Goal: Information Seeking & Learning: Learn about a topic

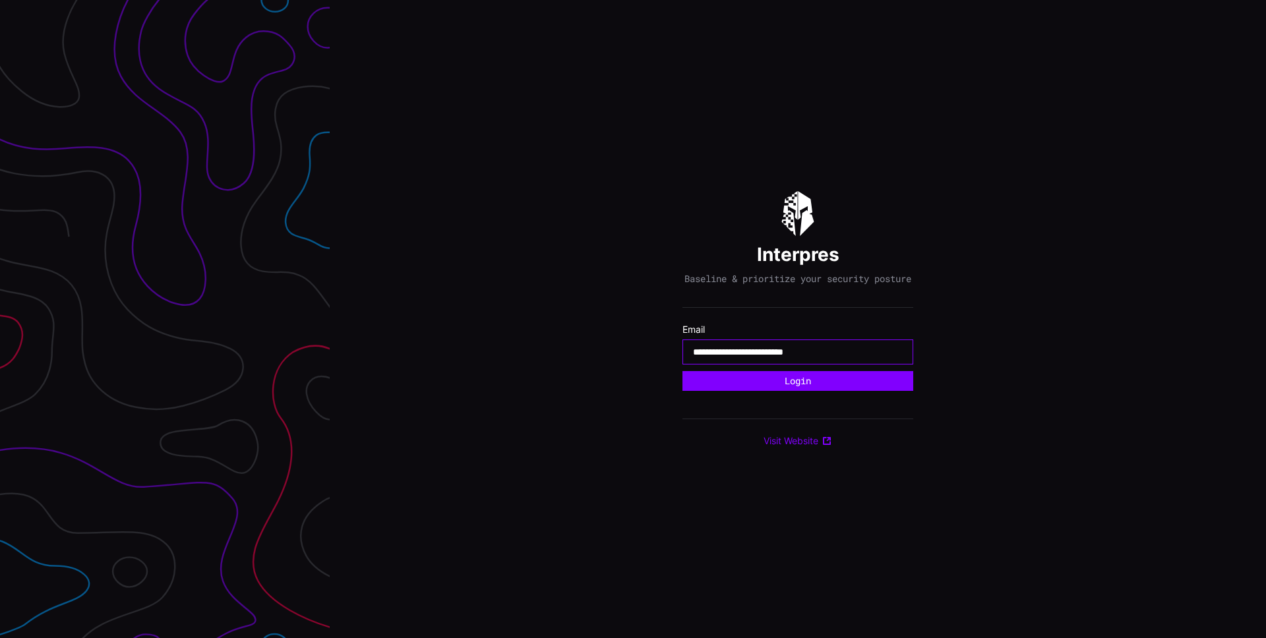
type input "**********"
click at [683, 371] on button "Login" at bounding box center [798, 381] width 231 height 20
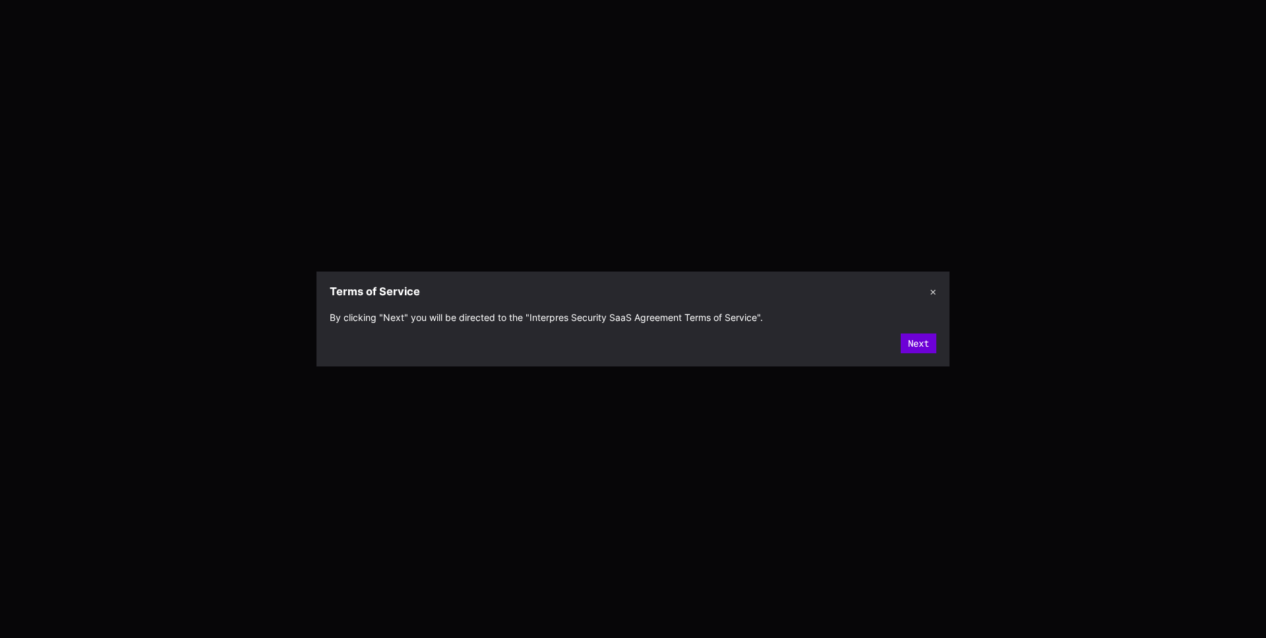
click at [918, 350] on button "Next" at bounding box center [919, 344] width 36 height 20
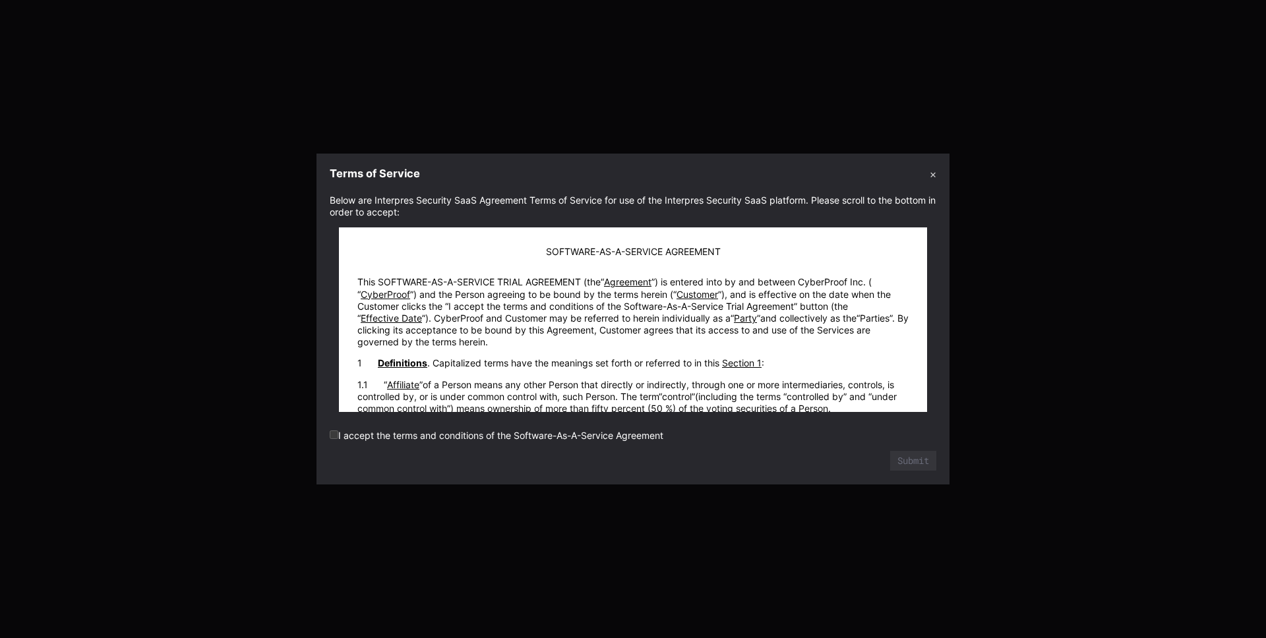
click at [560, 438] on label "I accept the terms and conditions of the Software-As-A-Service Agreement" at bounding box center [497, 435] width 334 height 11
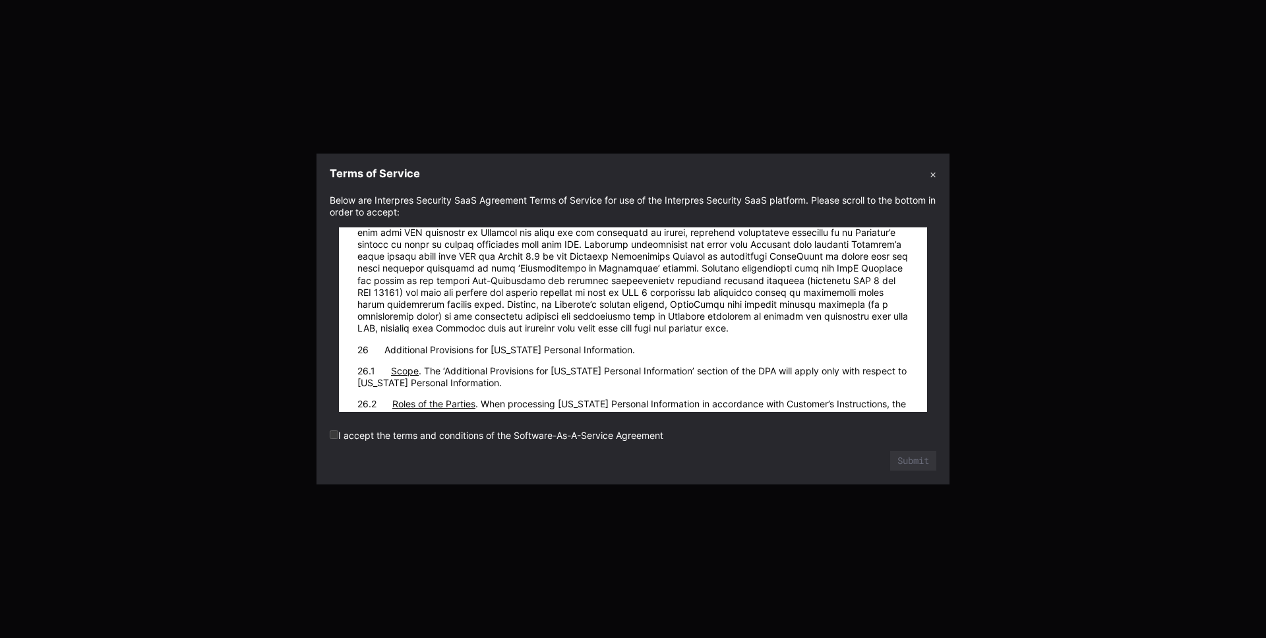
scroll to position [18071, 0]
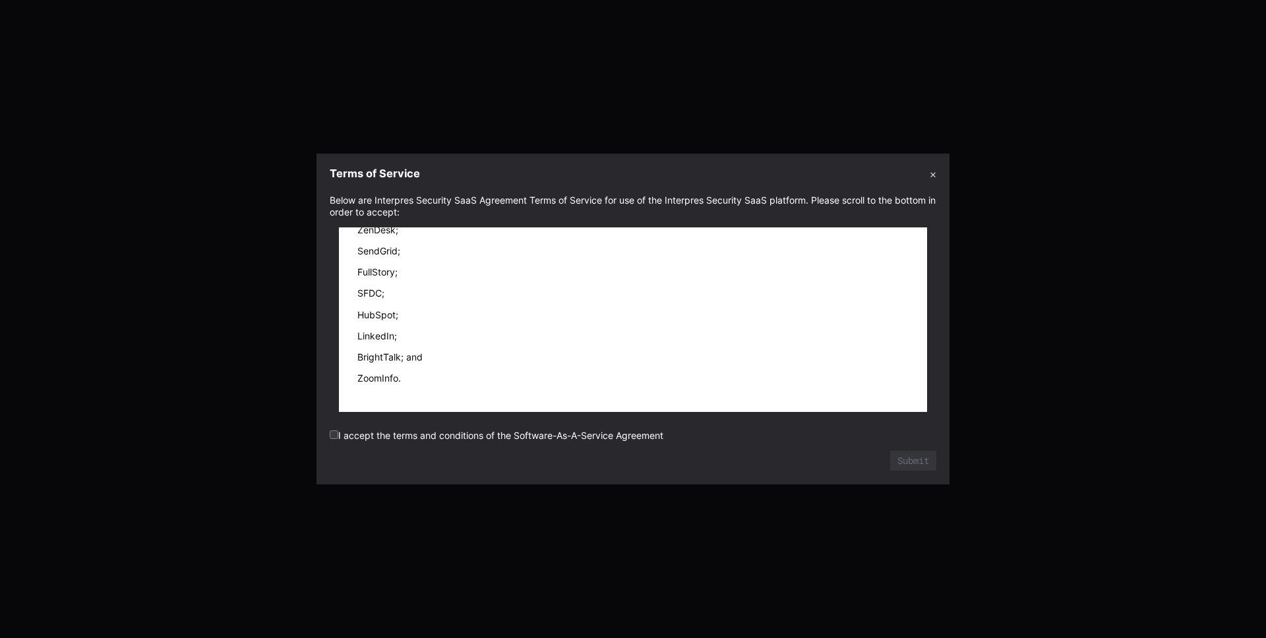
click at [457, 441] on form "Below are Interpres Security SaaS Agreement Terms of Service for use of the Int…" at bounding box center [633, 333] width 607 height 277
click at [902, 462] on button "Submit" at bounding box center [913, 461] width 45 height 19
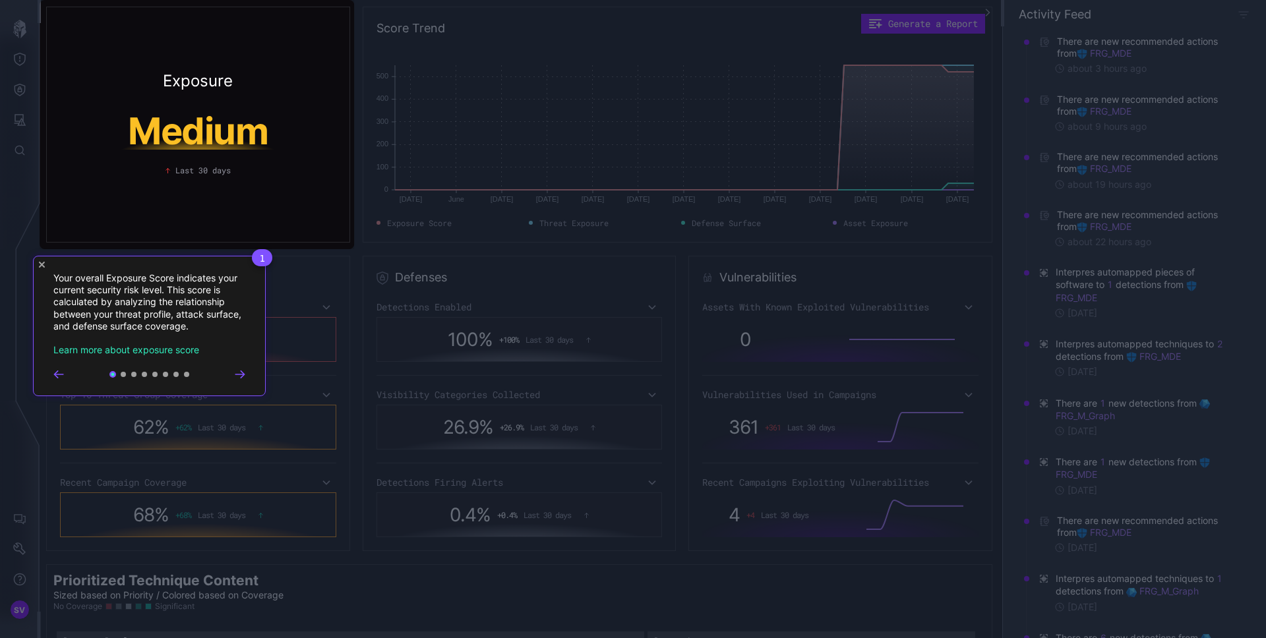
click at [237, 375] on icon "Go to next step" at bounding box center [239, 374] width 9 height 7
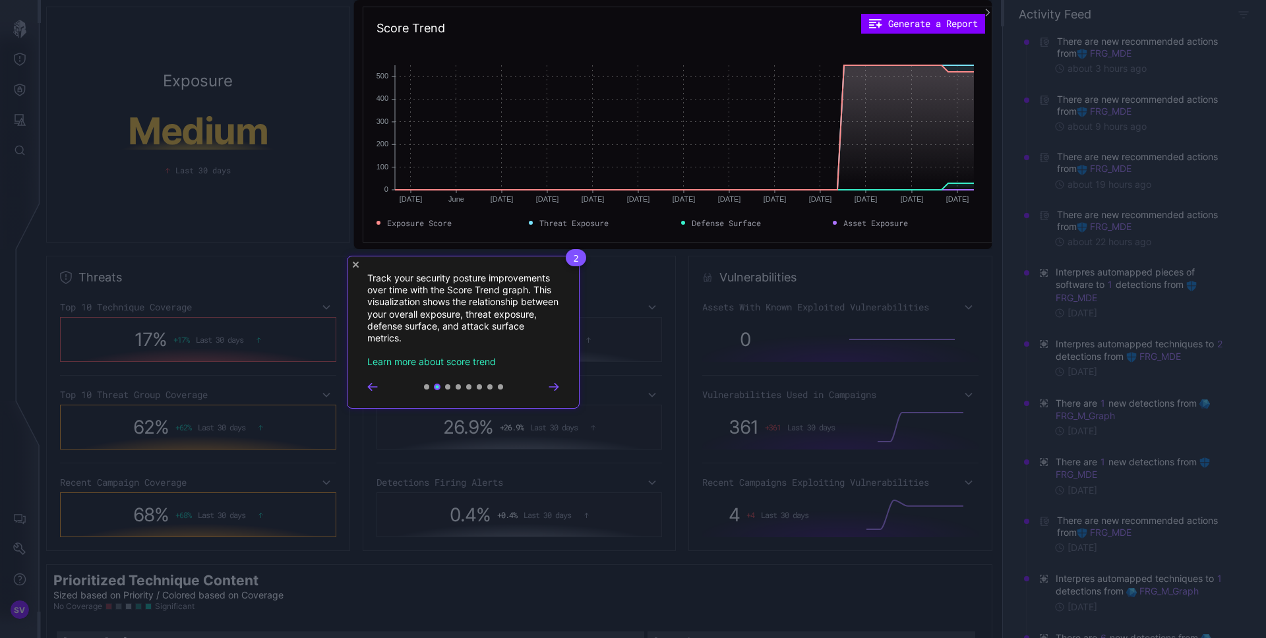
click at [551, 388] on icon "Go to next step" at bounding box center [554, 387] width 11 height 8
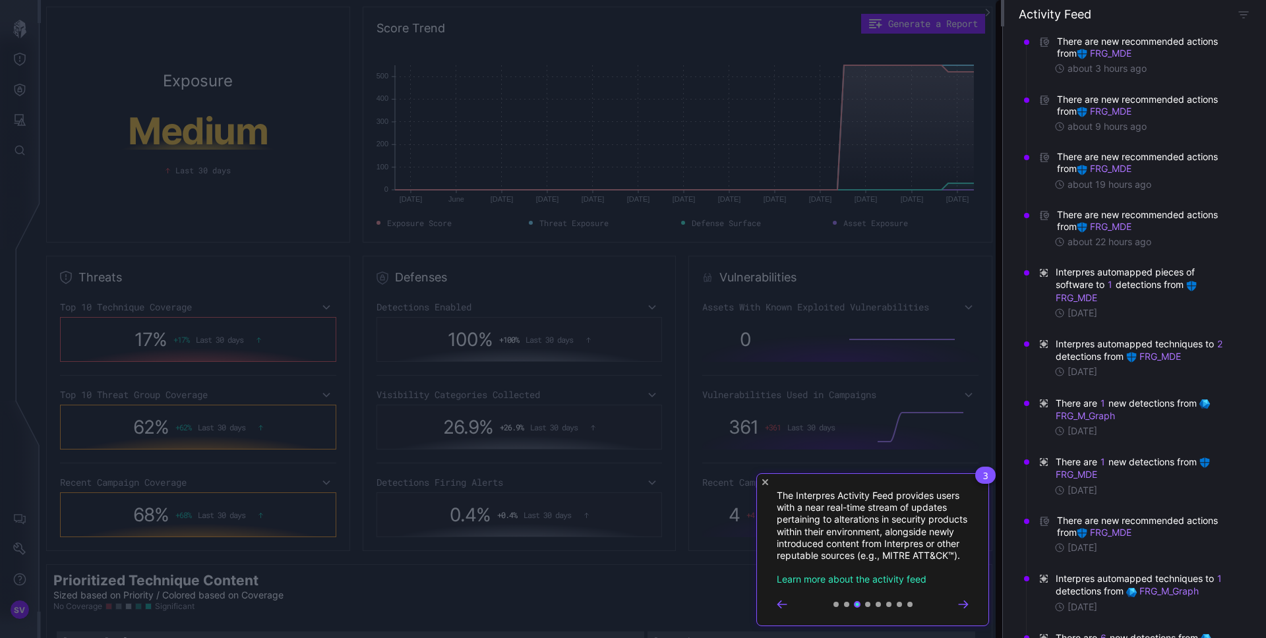
click at [965, 607] on icon "Go to next step" at bounding box center [963, 604] width 9 height 7
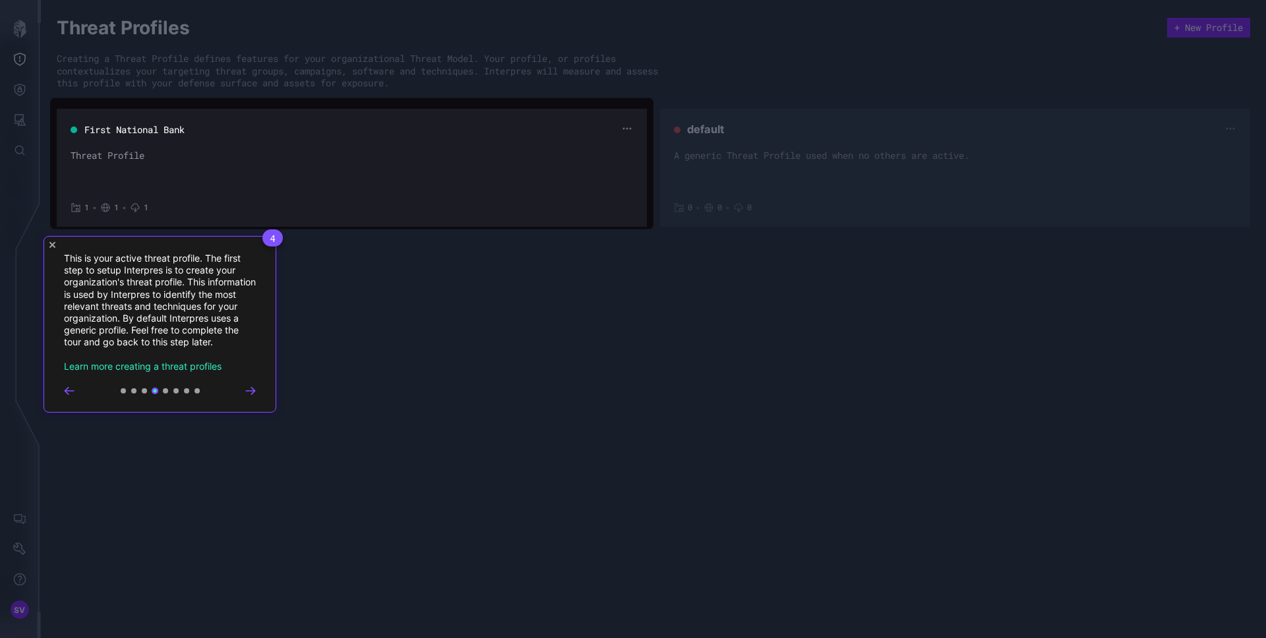
click at [253, 392] on icon "Go to next step" at bounding box center [250, 391] width 9 height 7
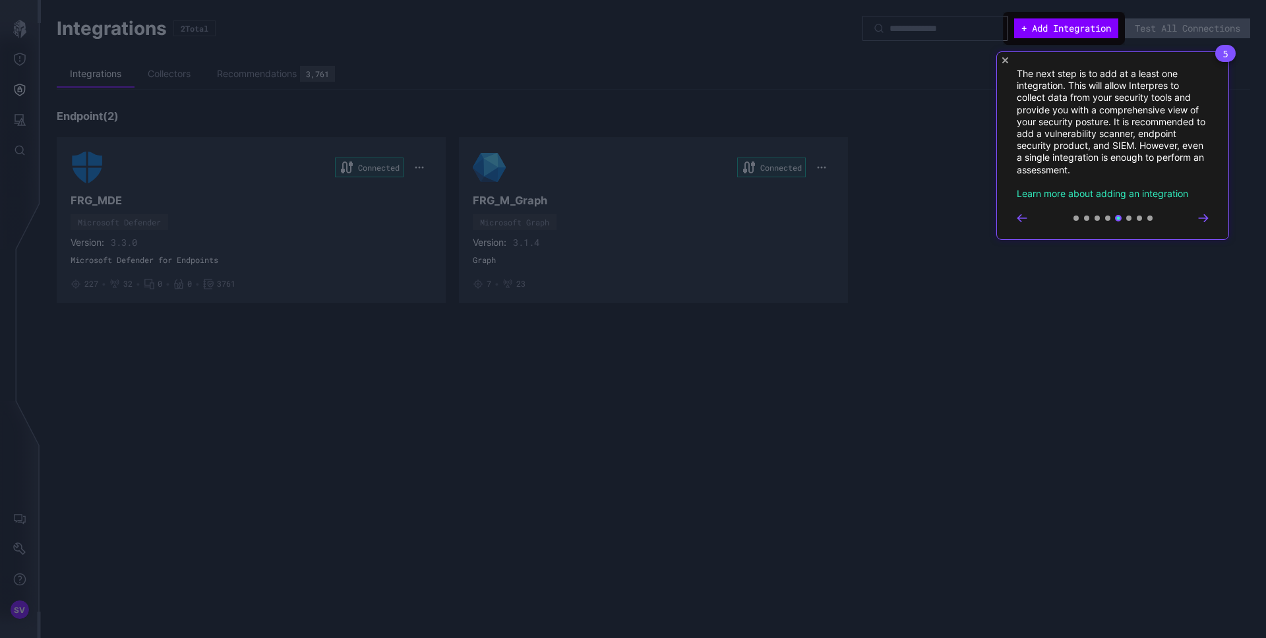
click at [1200, 215] on icon "Go to next step" at bounding box center [1203, 218] width 11 height 8
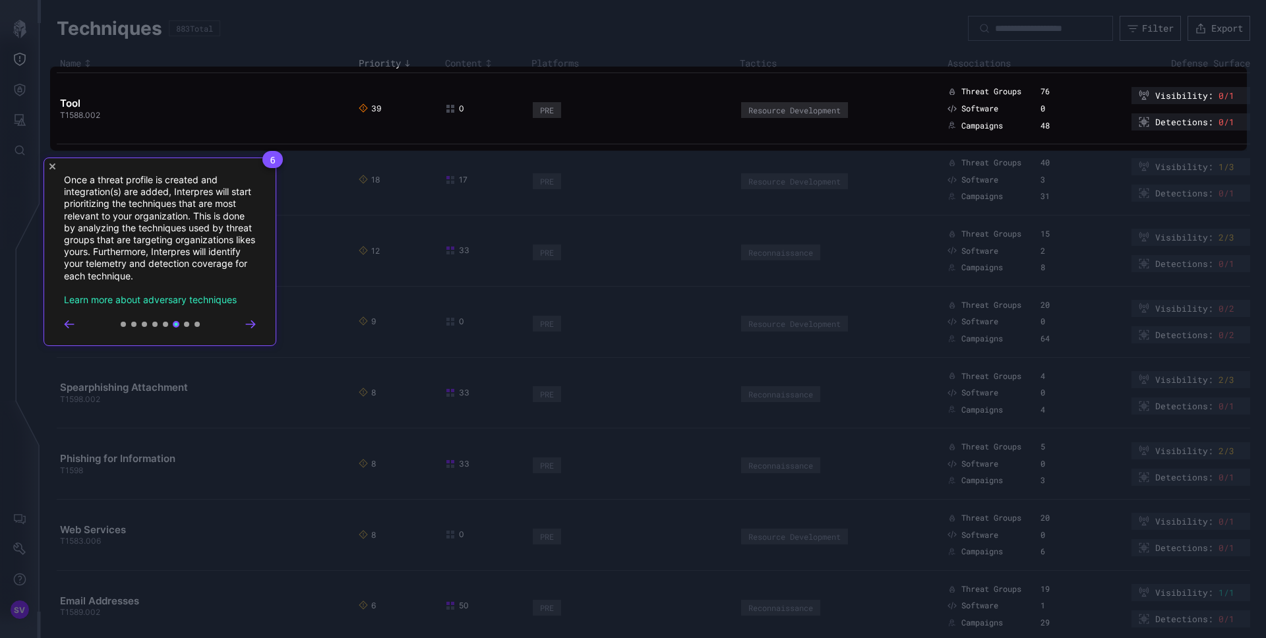
click at [253, 324] on icon "Go to next step" at bounding box center [250, 324] width 9 height 7
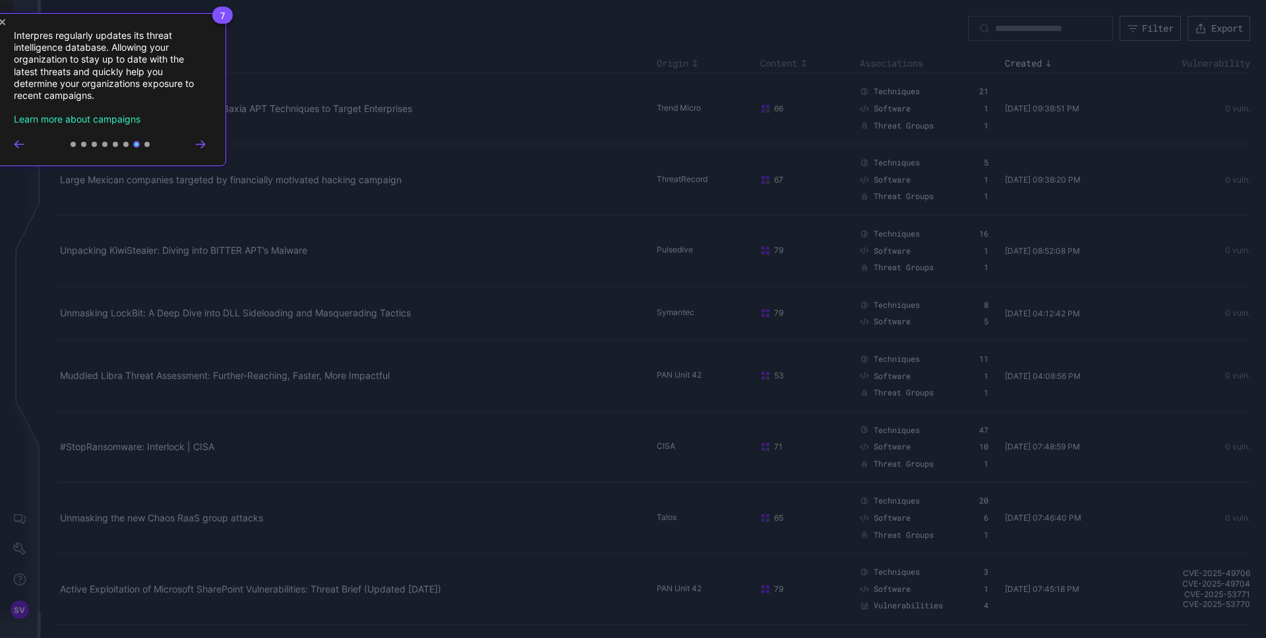
click at [206, 144] on div "7 Interpres regularly updates its threat intelligence database. Allowing your o…" at bounding box center [109, 89] width 233 height 153
click at [203, 144] on icon "Go to next step" at bounding box center [200, 143] width 9 height 7
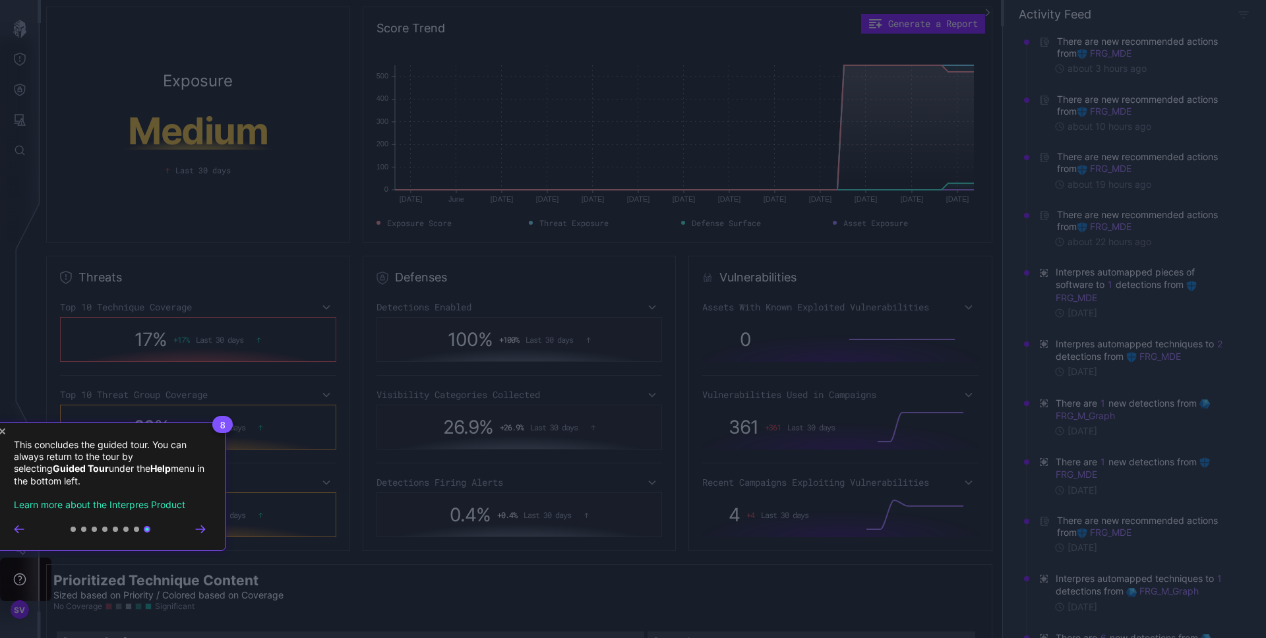
click at [203, 528] on icon "Go to next step" at bounding box center [200, 529] width 9 height 7
click at [202, 531] on icon "Go to next step" at bounding box center [200, 529] width 9 height 7
click at [207, 534] on div "8 This concludes the guided tour. You can always return to the tour by selectin…" at bounding box center [109, 487] width 233 height 129
click at [203, 531] on icon "Go to next step" at bounding box center [200, 529] width 9 height 7
click at [369, 362] on rect at bounding box center [633, 319] width 1266 height 638
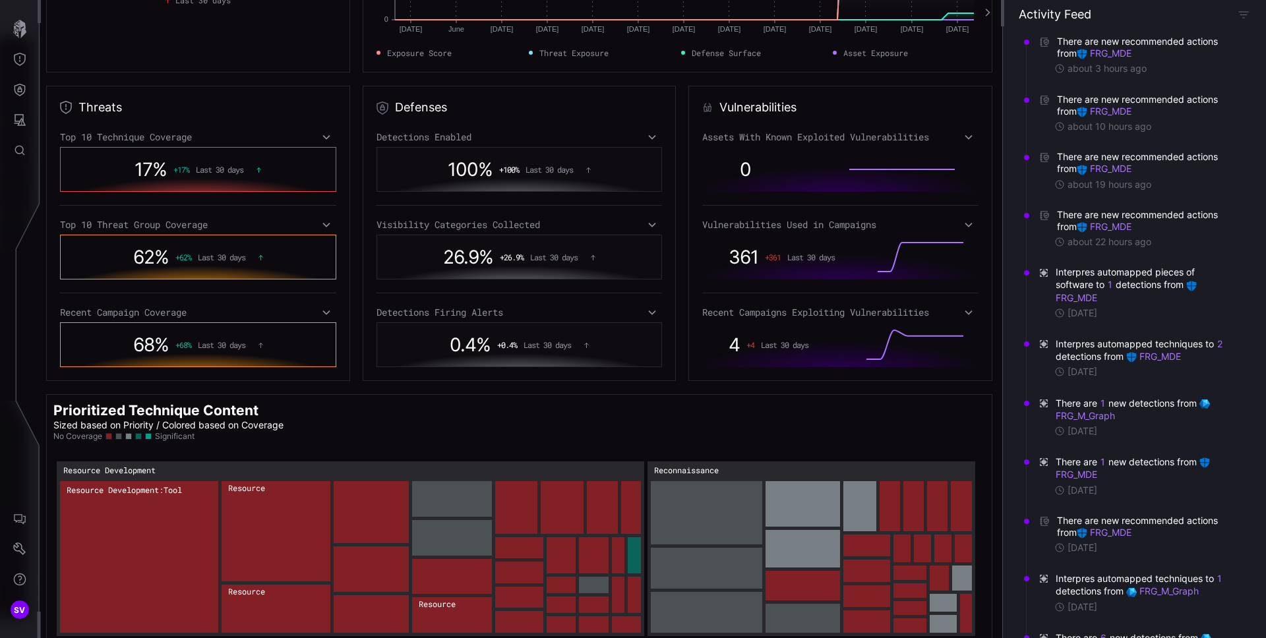
scroll to position [185, 0]
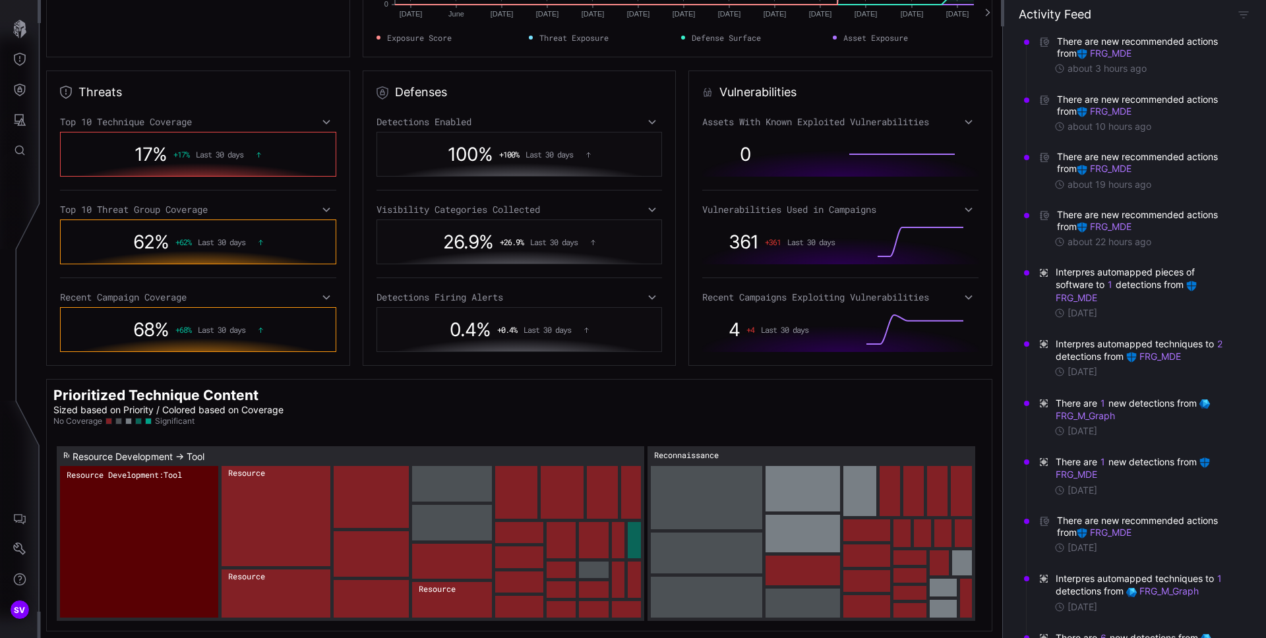
click at [161, 492] on rect "Resource Development → Resource Development:Tool: 39" at bounding box center [139, 542] width 158 height 152
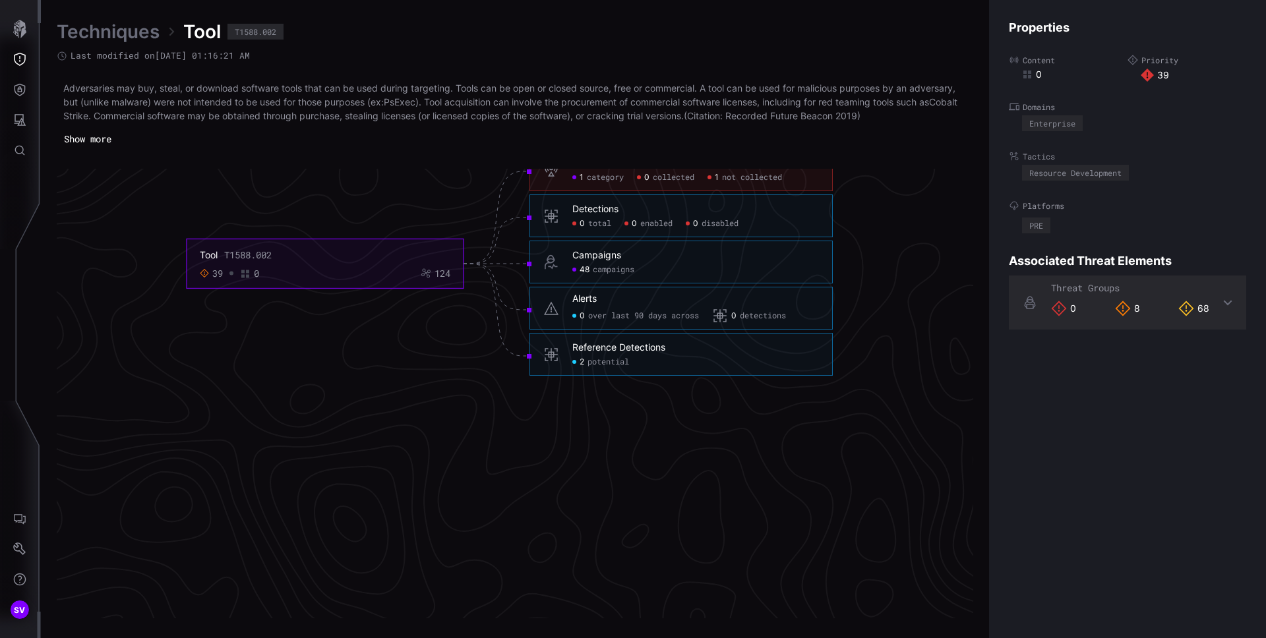
scroll to position [2829, 536]
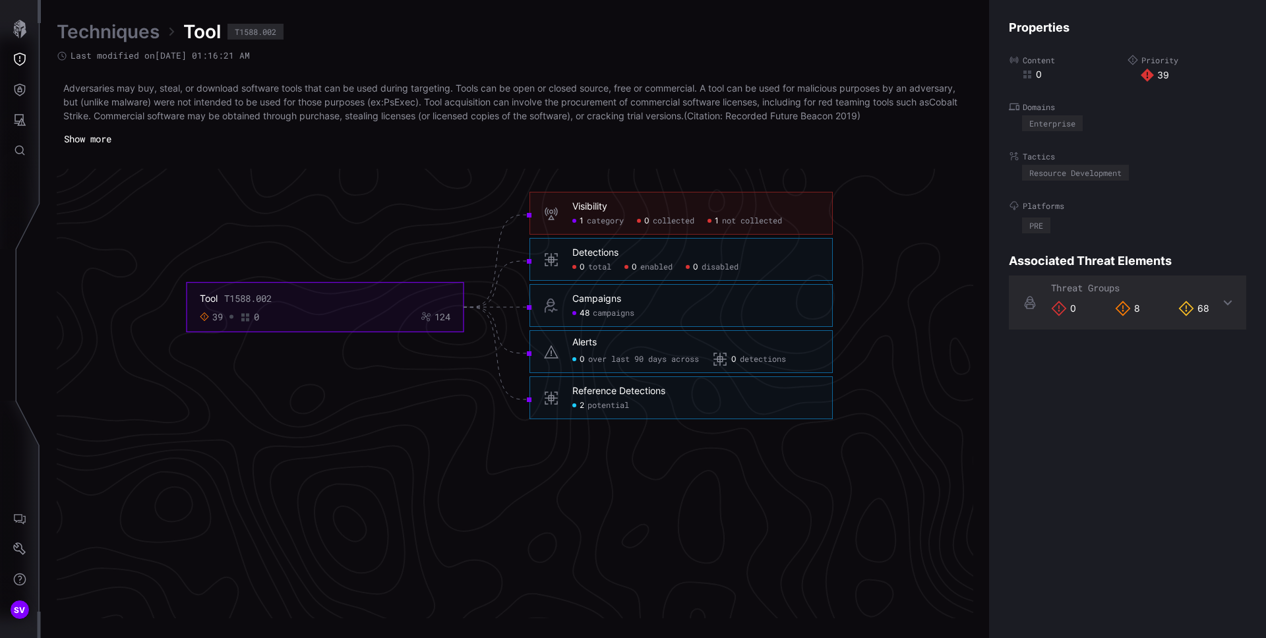
click at [653, 214] on div "Visibility 1 category 0 collected 1 not collected" at bounding box center [695, 214] width 247 height 26
click at [605, 212] on div "Visibility" at bounding box center [589, 207] width 35 height 12
click at [599, 223] on span "category" at bounding box center [605, 221] width 37 height 11
click at [606, 408] on span "potential" at bounding box center [609, 406] width 42 height 11
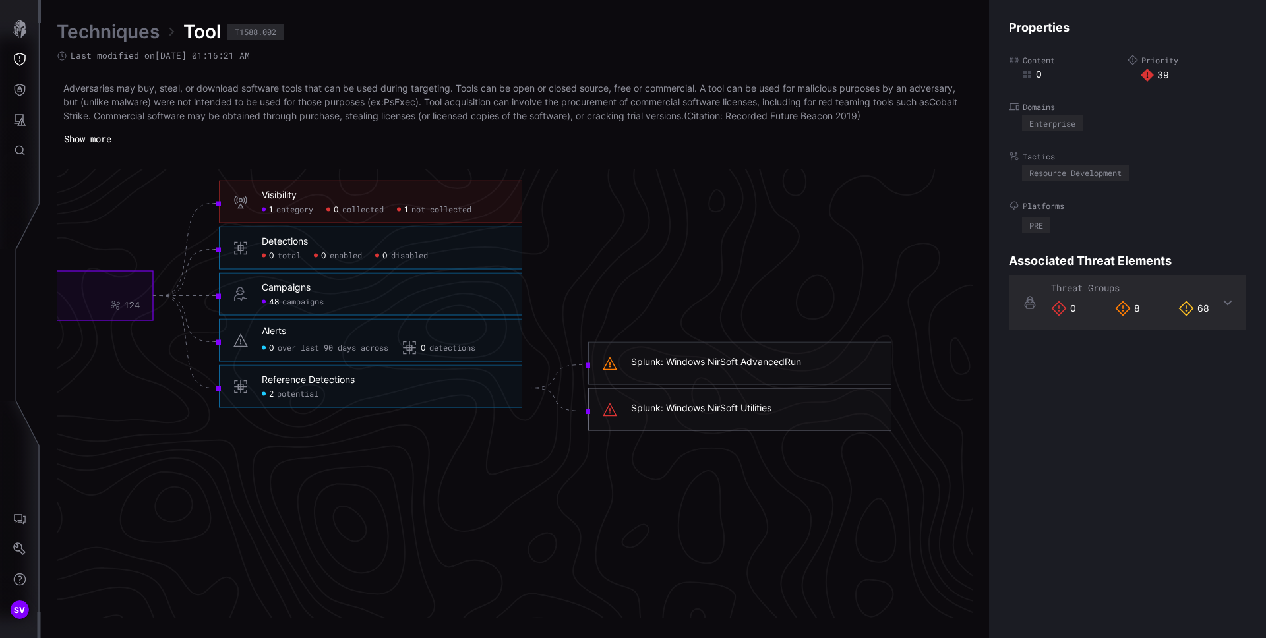
scroll to position [2829, 663]
click at [304, 212] on span "category" at bounding box center [293, 209] width 37 height 11
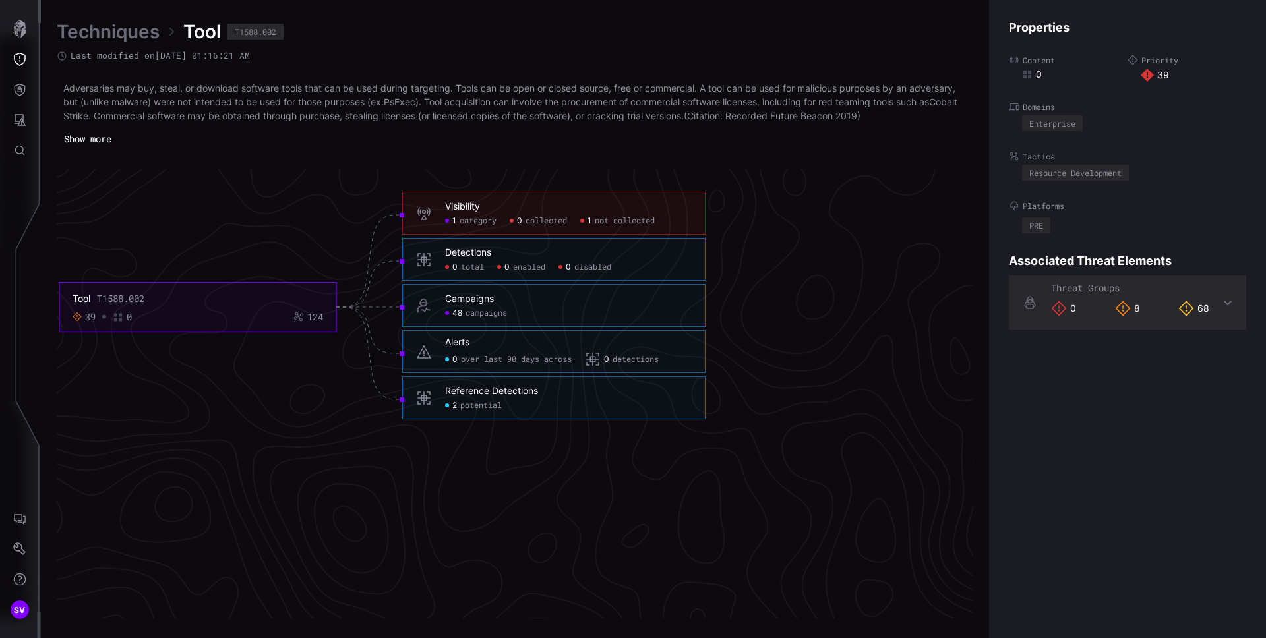
click span "category"
click at [474, 316] on span "campaigns" at bounding box center [487, 314] width 42 height 11
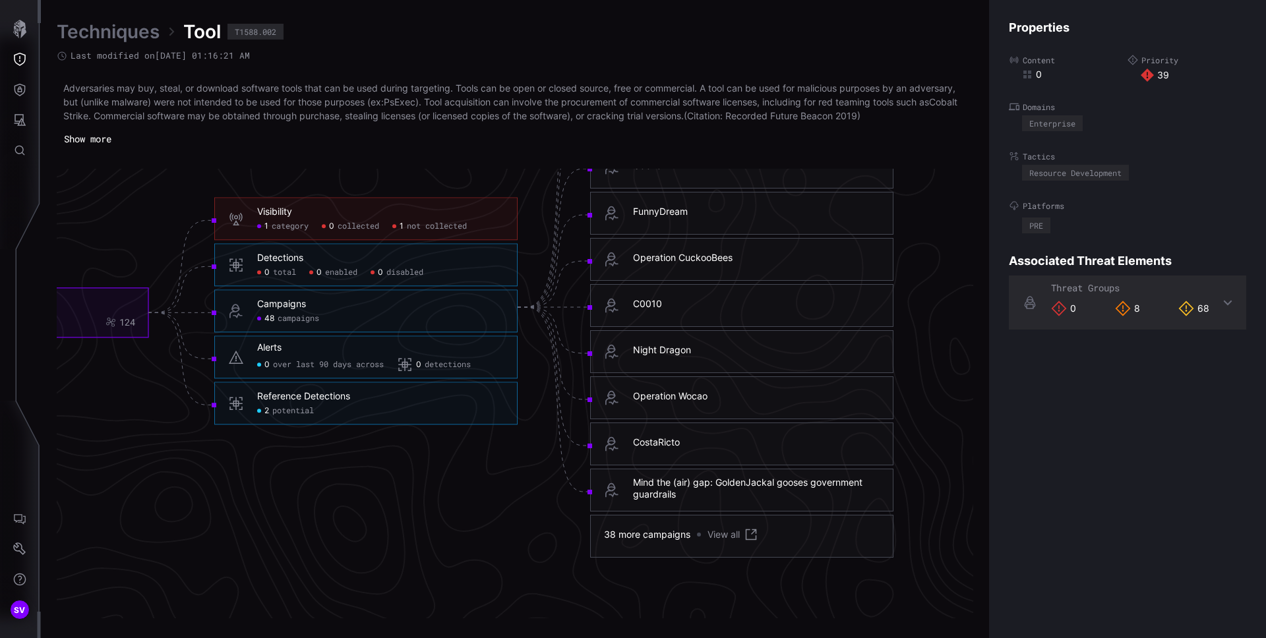
click at [311, 413] on span "potential" at bounding box center [293, 411] width 42 height 11
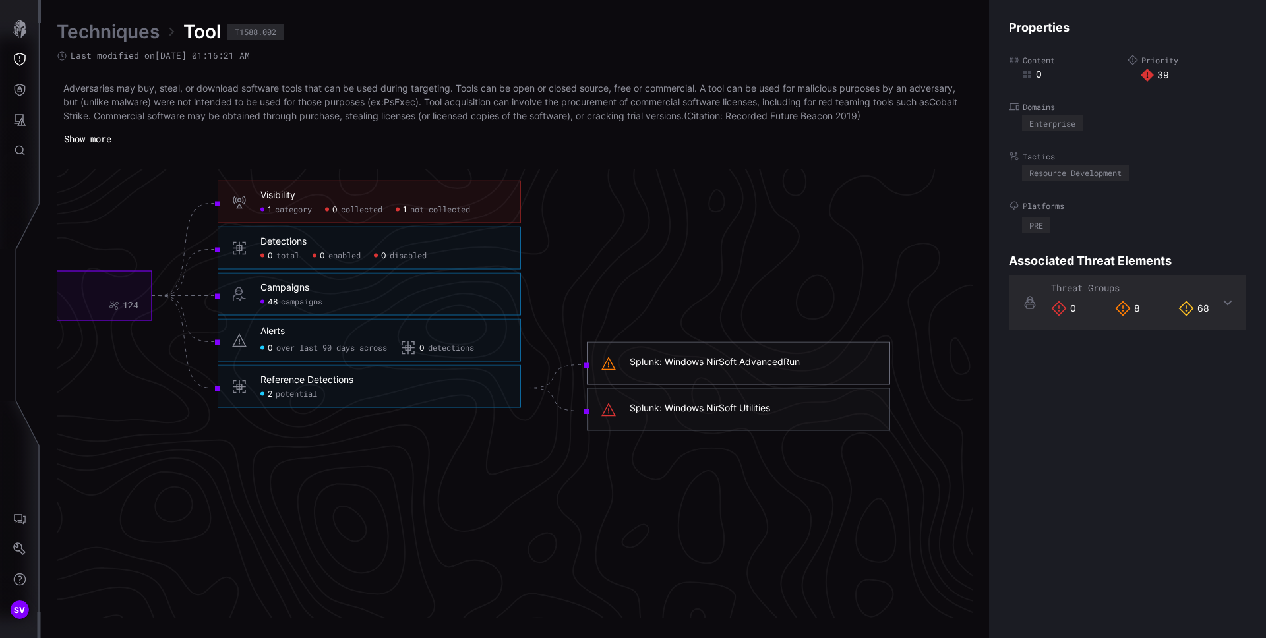
click at [712, 369] on div "Splunk: Windows NirSoft AdvancedRun" at bounding box center [753, 363] width 247 height 15
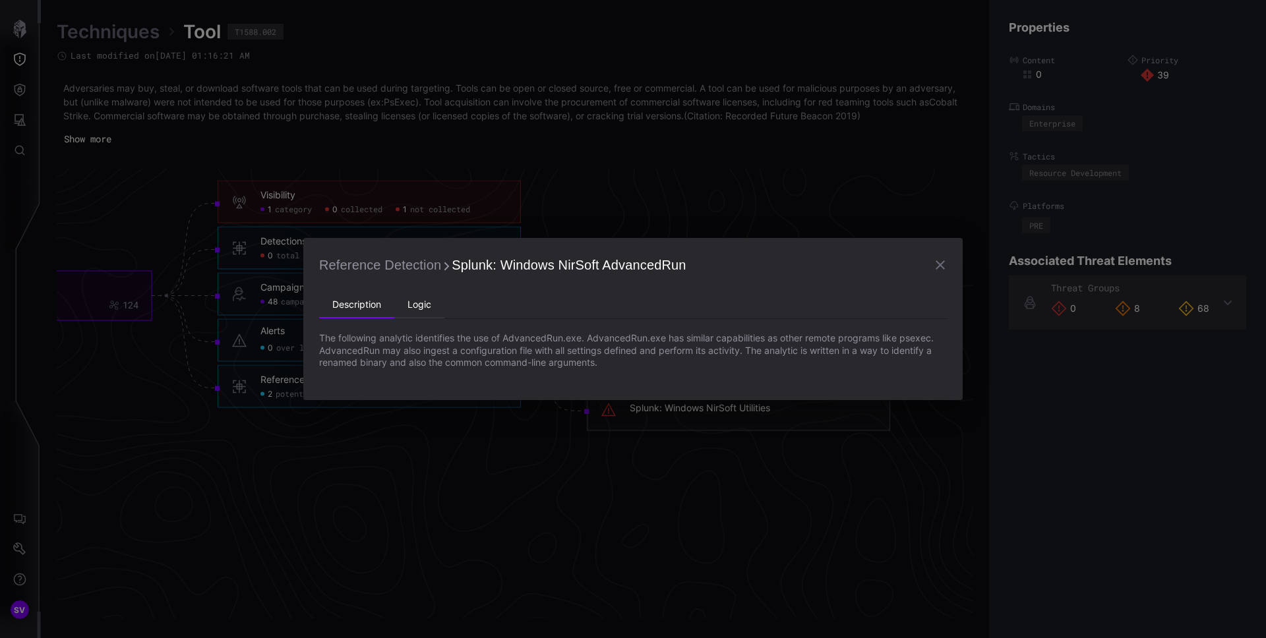
click at [428, 302] on li "Logic" at bounding box center [419, 305] width 50 height 26
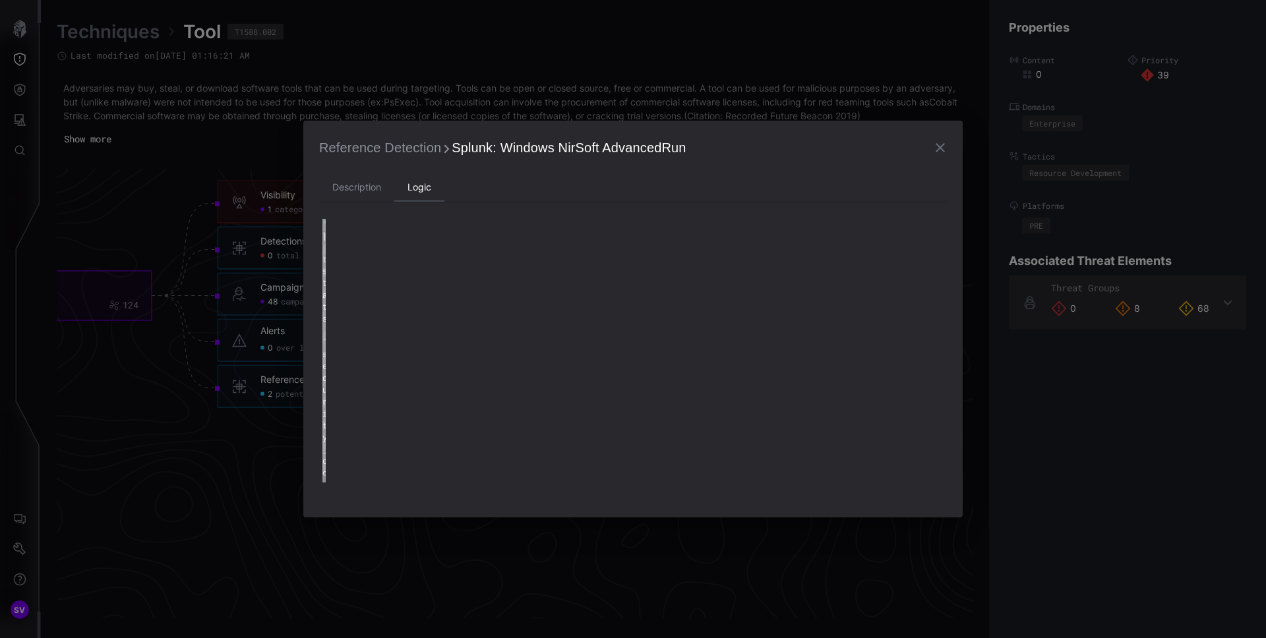
type textarea "**********"
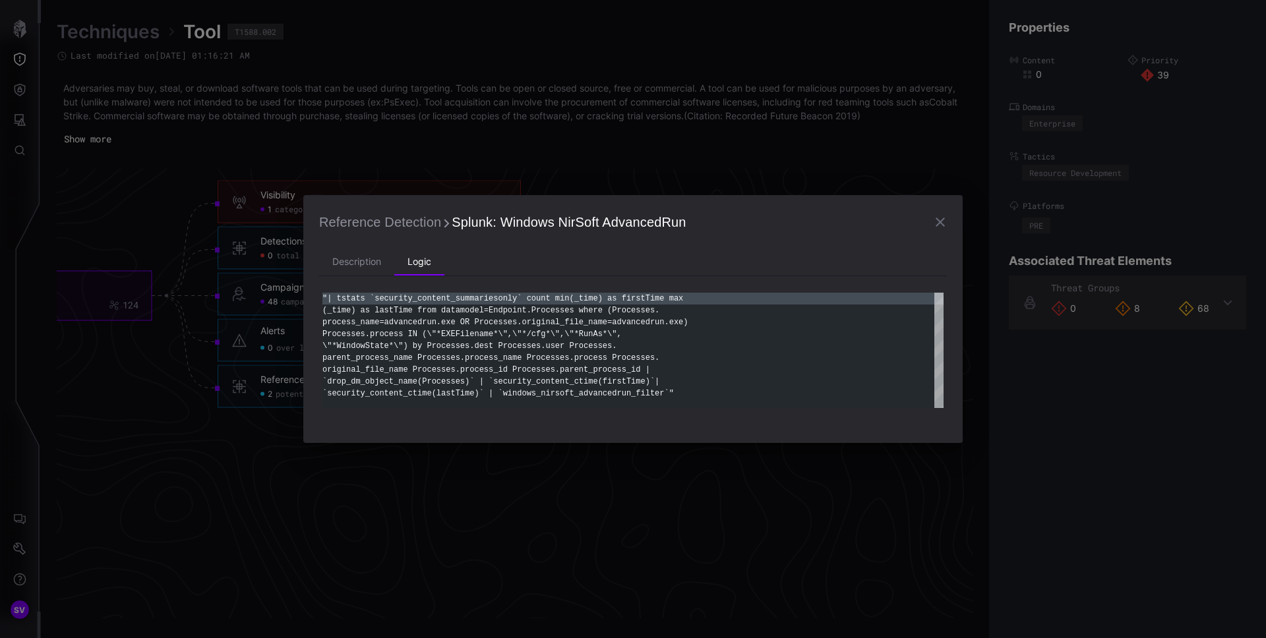
click at [653, 147] on div "Reference Detection Splunk: Windows NirSoft AdvancedRun Description Logic "| ts…" at bounding box center [633, 319] width 1266 height 638
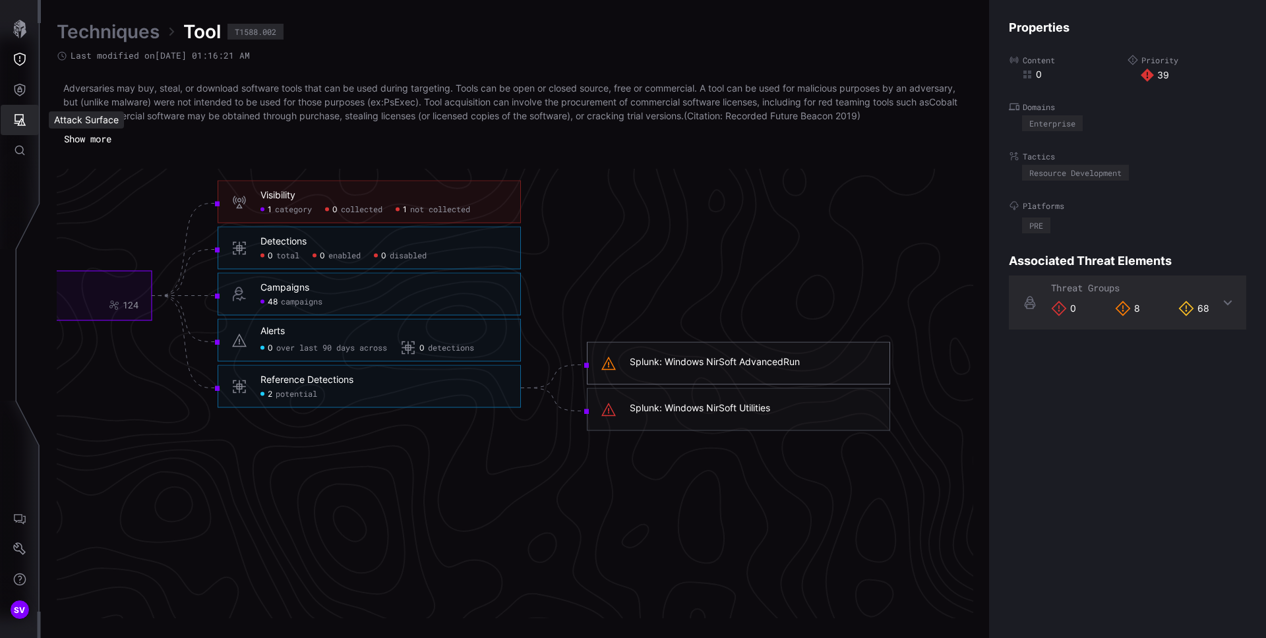
click at [20, 123] on icon "Attack Surface" at bounding box center [19, 119] width 13 height 13
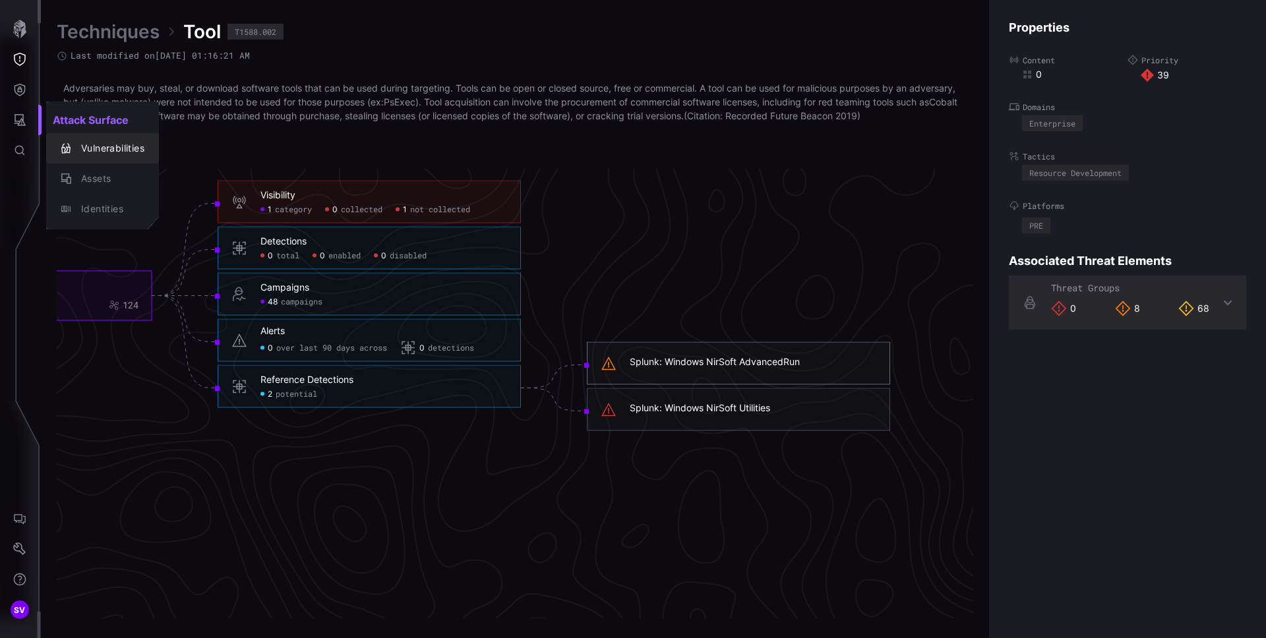
click at [126, 154] on div "Vulnerabilities" at bounding box center [110, 148] width 70 height 16
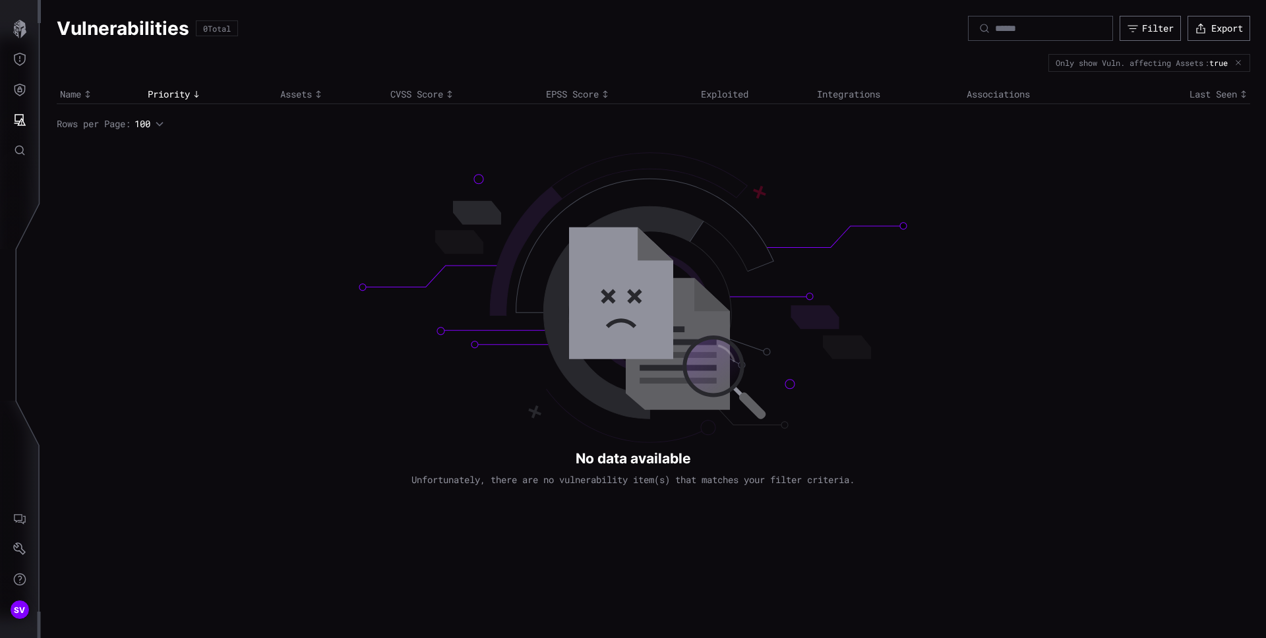
click at [302, 96] on div "Assets" at bounding box center [332, 94] width 104 height 12
click at [20, 62] on icon "Threat Exposure" at bounding box center [19, 59] width 13 height 13
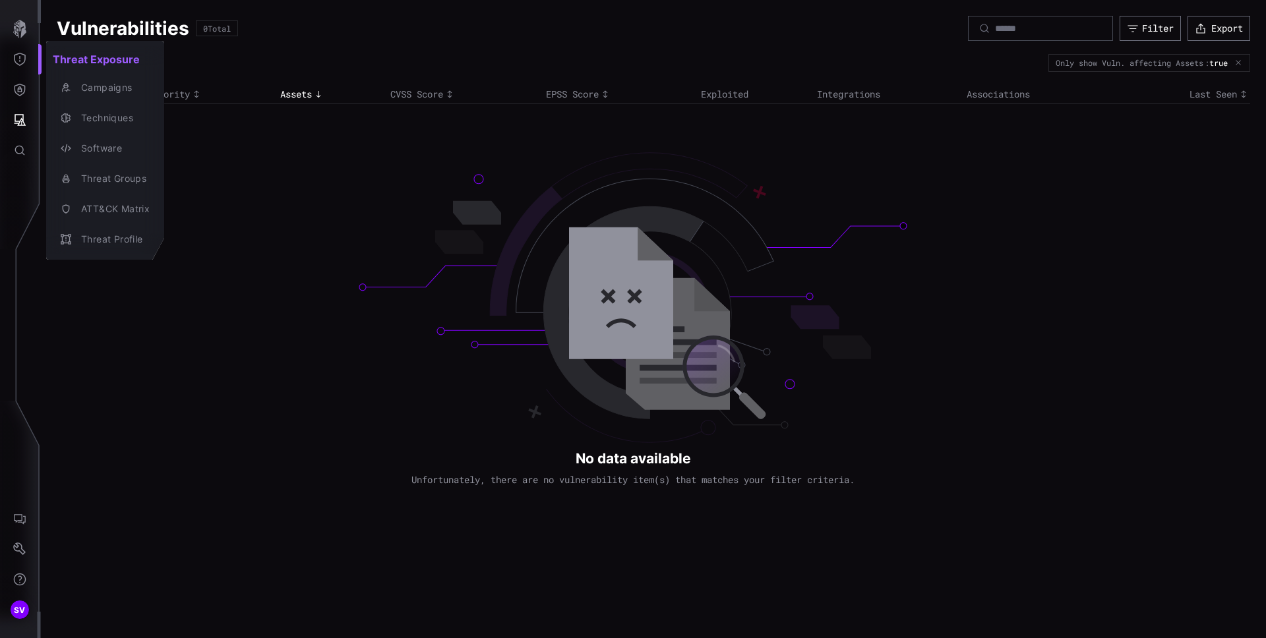
click at [21, 77] on div at bounding box center [633, 319] width 1266 height 638
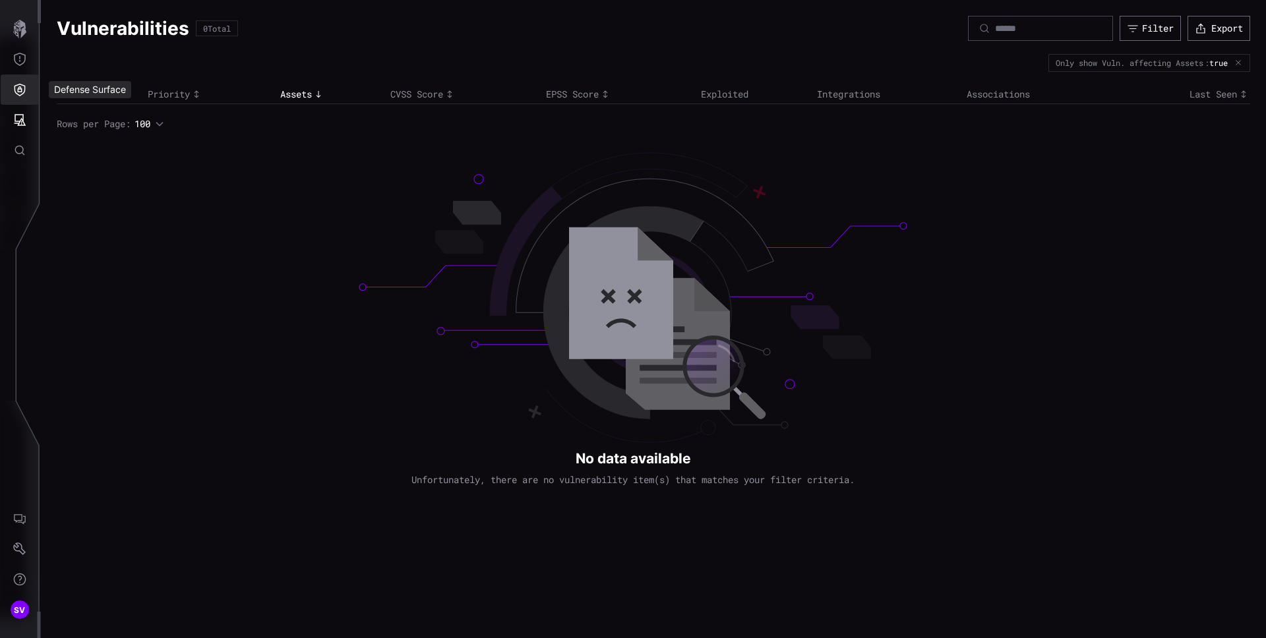
click at [16, 98] on button "Defense Surface" at bounding box center [20, 90] width 38 height 30
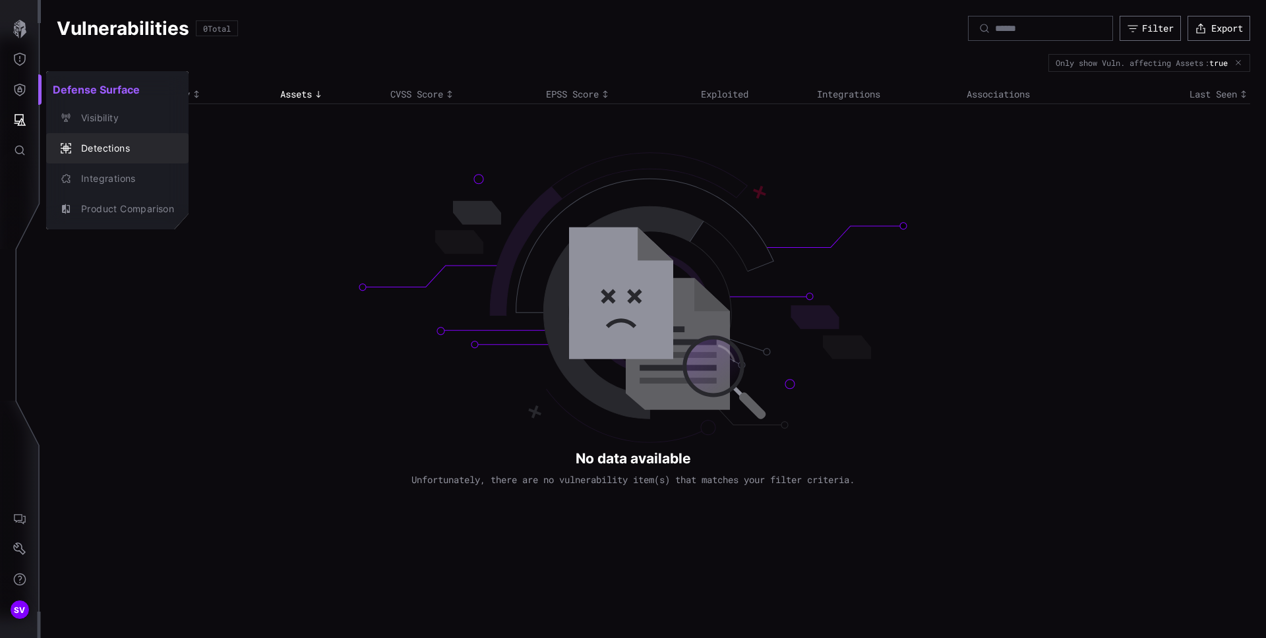
click at [109, 142] on div "Detections" at bounding box center [125, 148] width 100 height 16
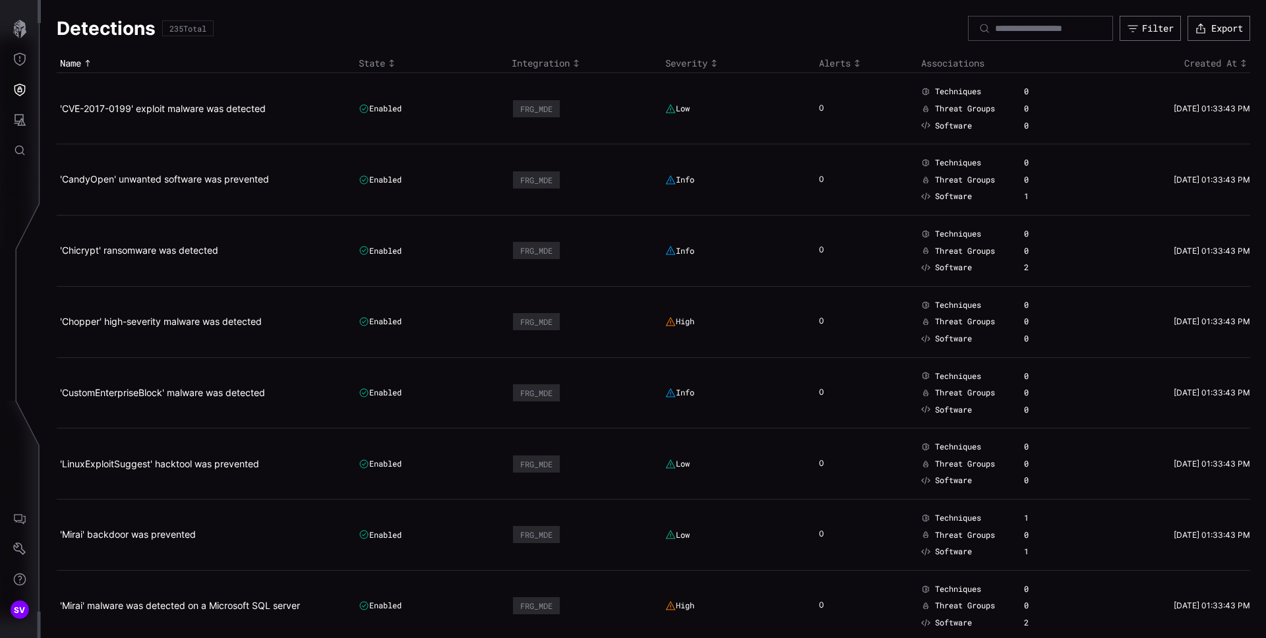
click at [709, 67] on icon "Toggle sort direction" at bounding box center [714, 63] width 11 height 11
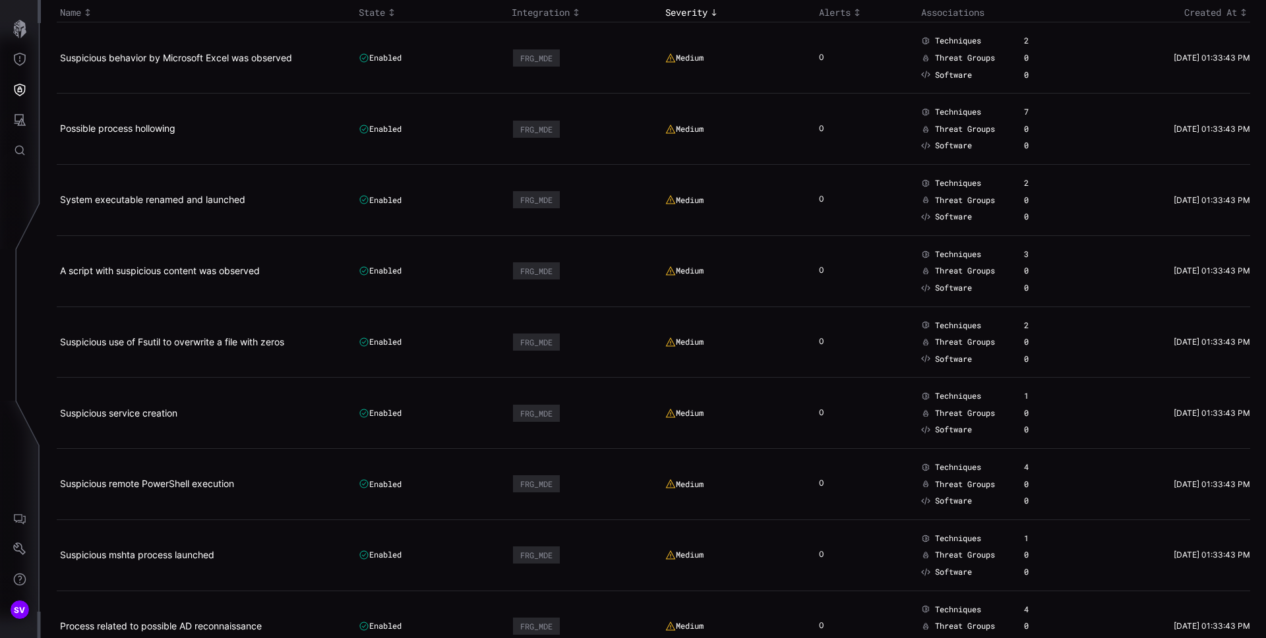
scroll to position [59, 0]
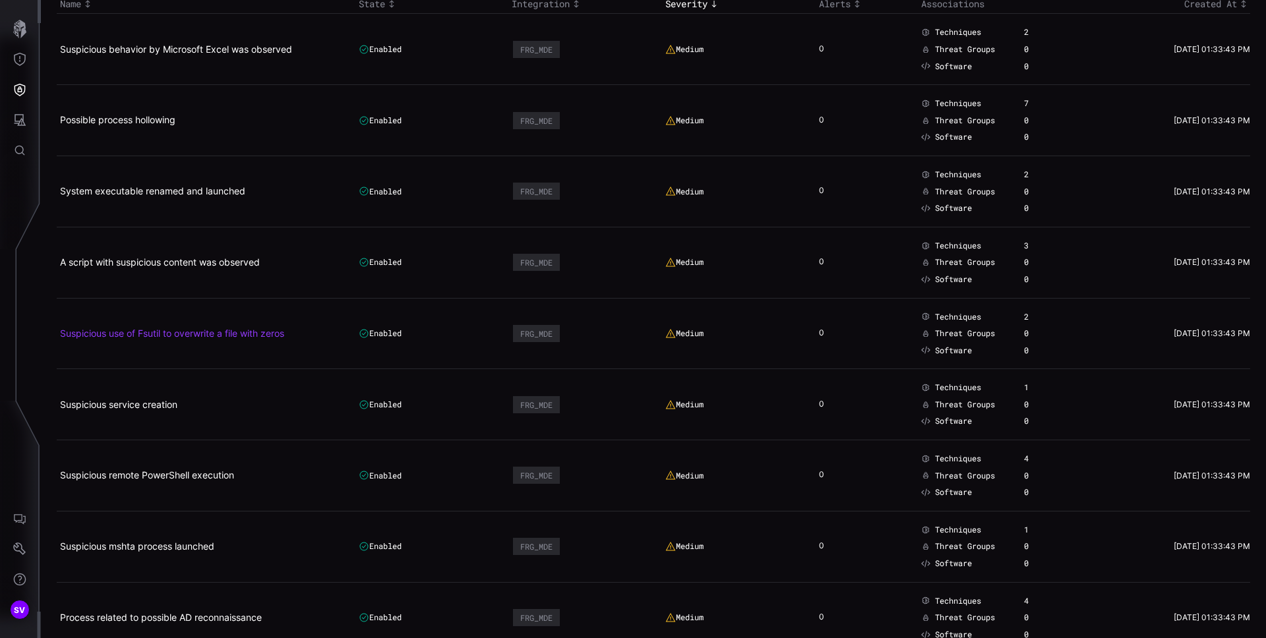
click at [222, 336] on link "Suspicious use of Fsutil to overwrite a file with zeros" at bounding box center [172, 333] width 224 height 11
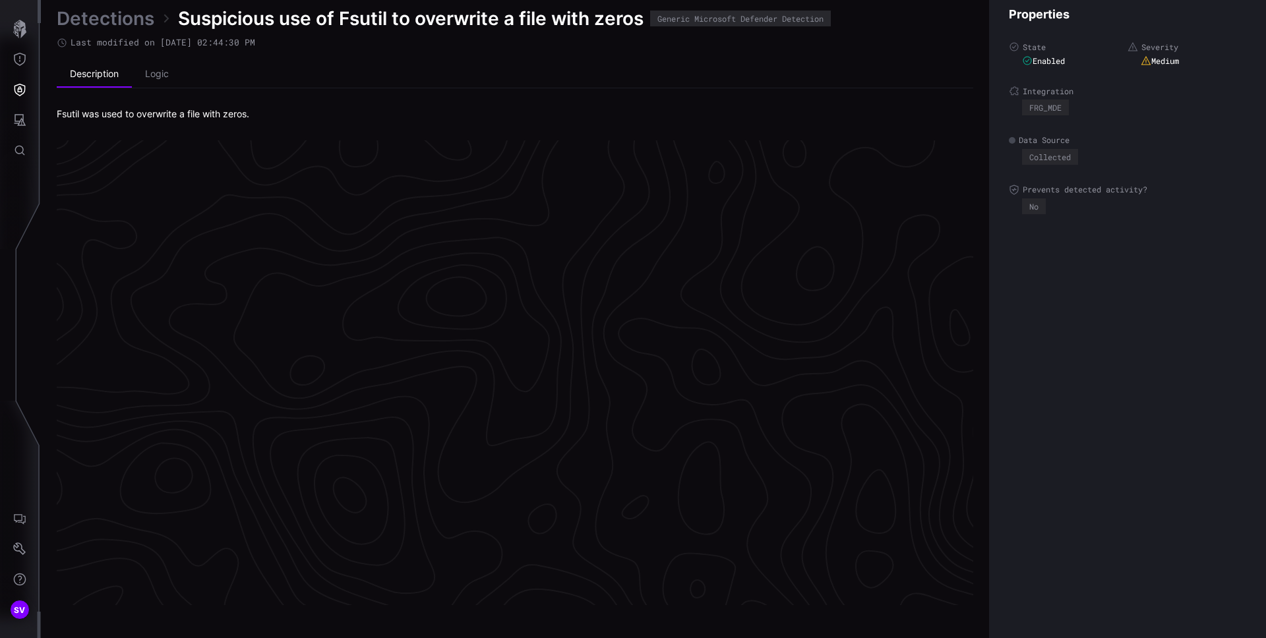
scroll to position [2740, 536]
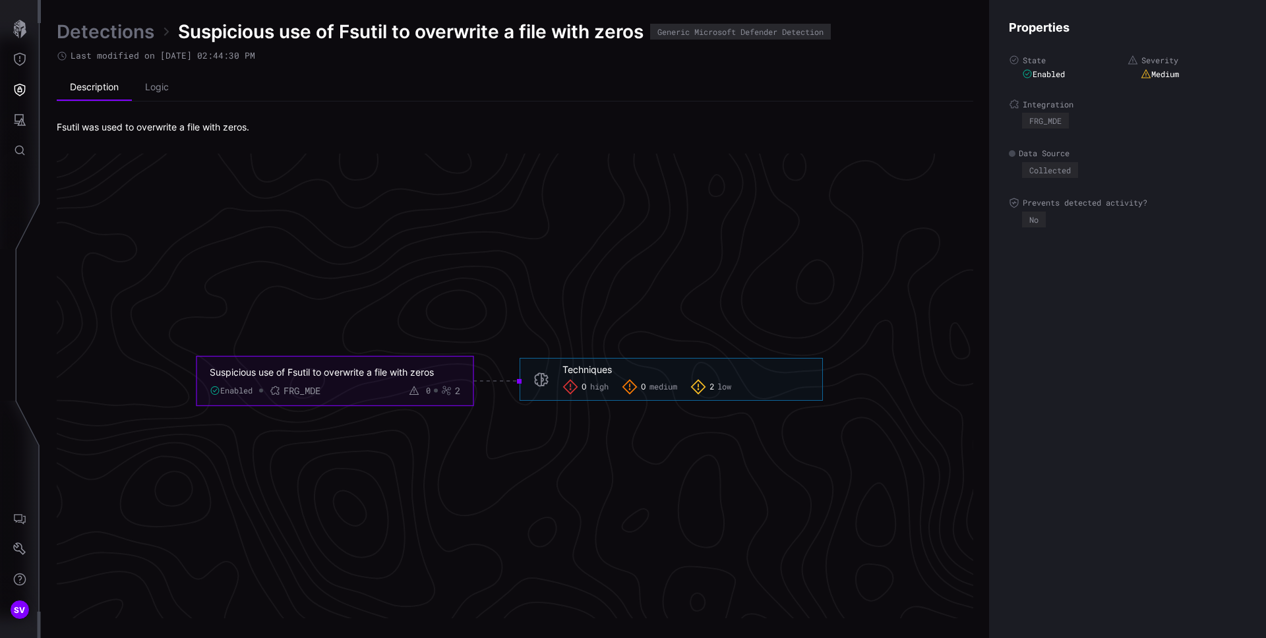
click at [311, 376] on div "Suspicious use of Fsutil to overwrite a file with zeros" at bounding box center [325, 372] width 231 height 12
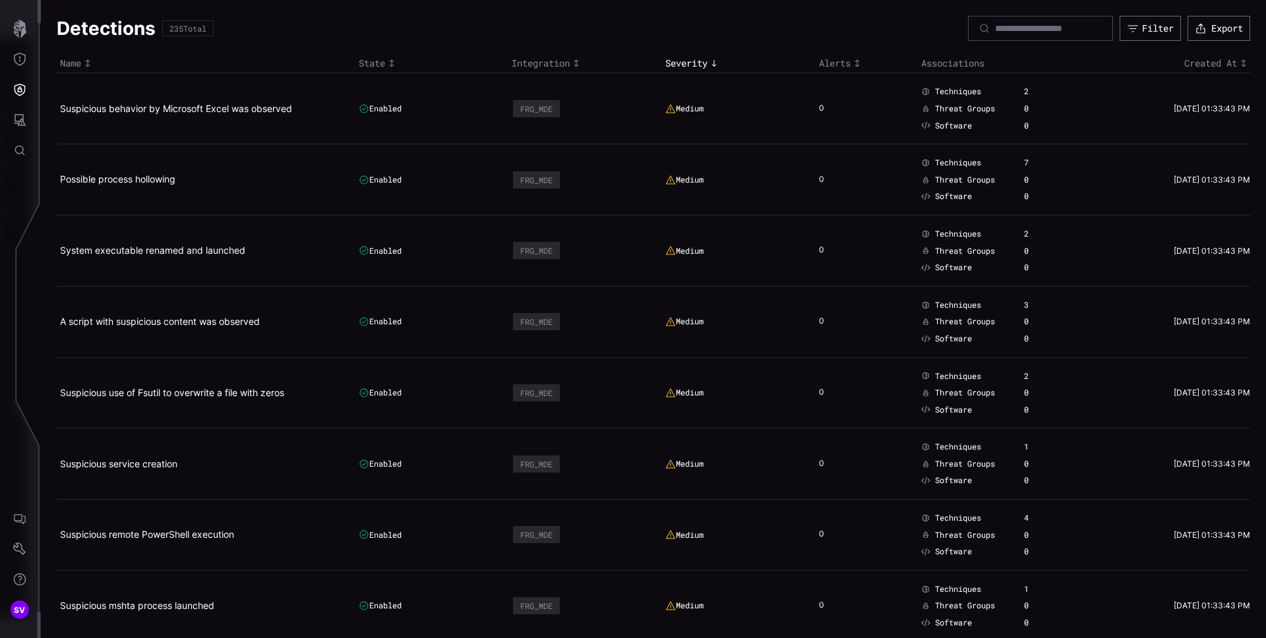
click at [381, 63] on div "State" at bounding box center [432, 63] width 147 height 12
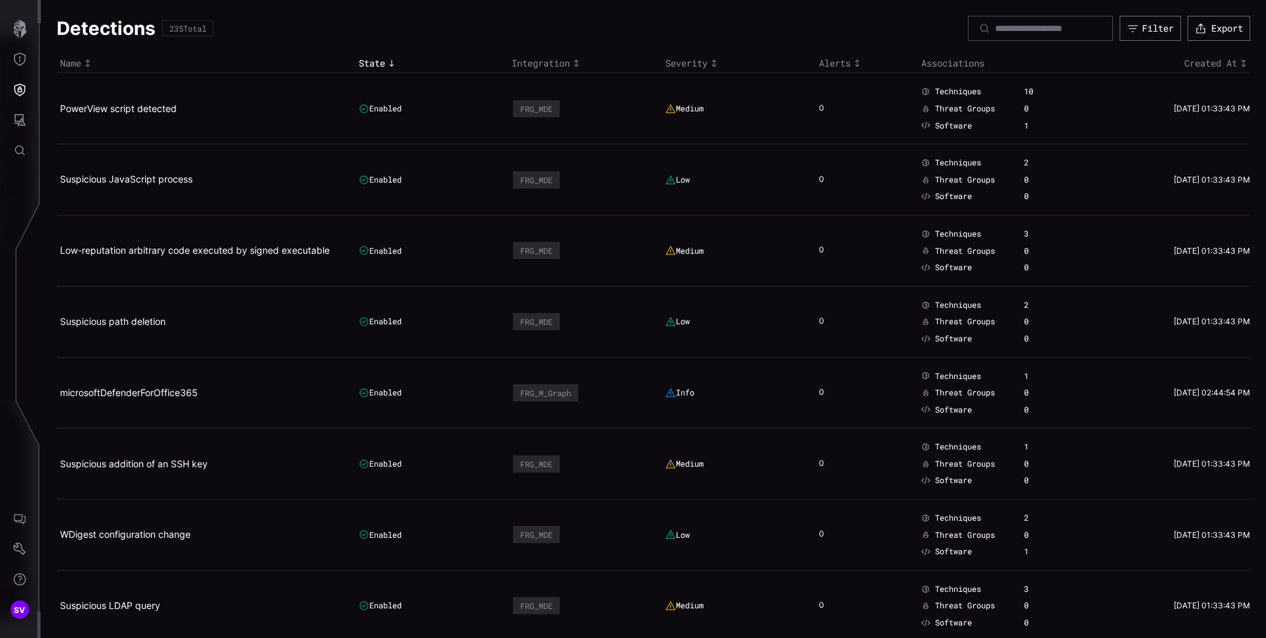
click at [381, 63] on div "State" at bounding box center [432, 63] width 147 height 12
click at [383, 59] on div "State" at bounding box center [432, 63] width 147 height 12
